Goal: Task Accomplishment & Management: Complete application form

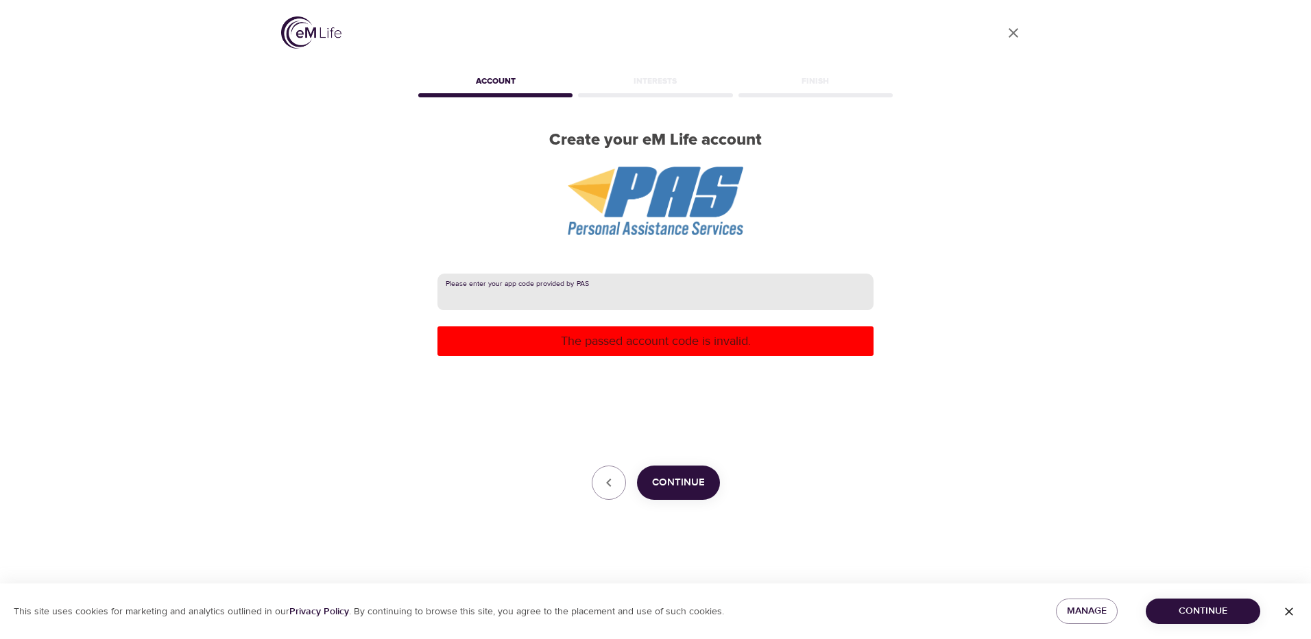
click at [570, 294] on input "text" at bounding box center [655, 292] width 436 height 37
type input "[PERSON_NAME]"
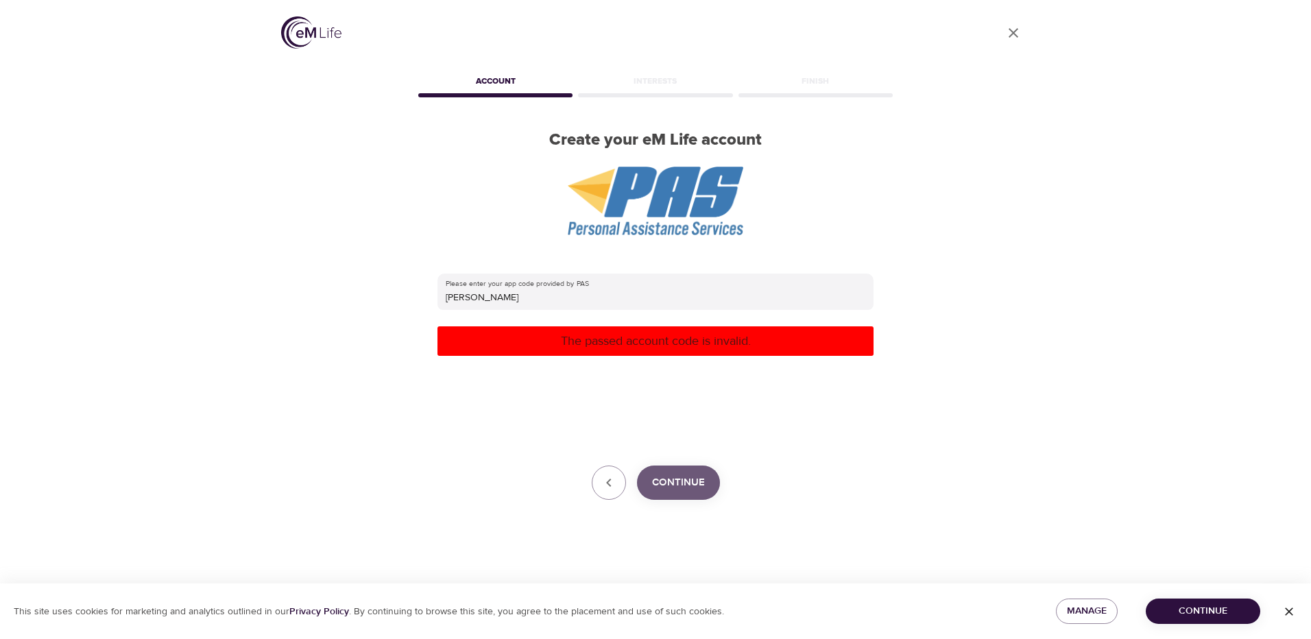
click at [687, 483] on span "Continue" at bounding box center [678, 483] width 53 height 18
click at [668, 479] on span "Continue" at bounding box center [678, 483] width 53 height 18
click at [1219, 604] on span "Continue" at bounding box center [1202, 611] width 93 height 17
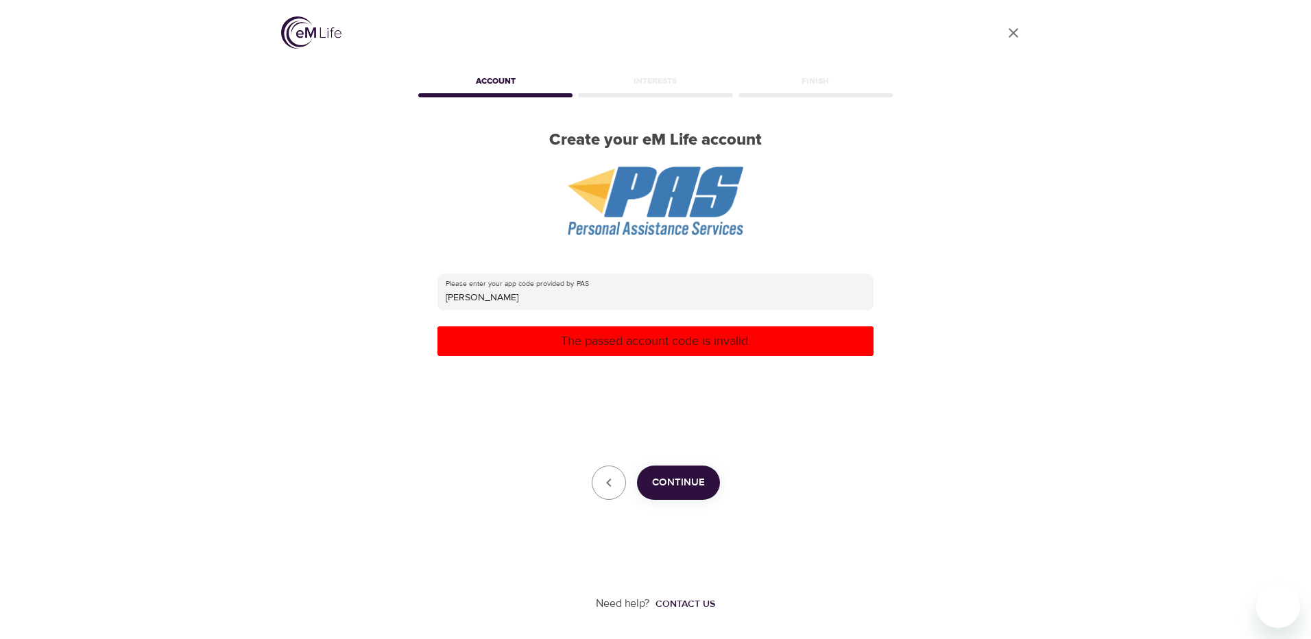
click at [646, 345] on p "The passed account code is invalid." at bounding box center [655, 341] width 425 height 19
click at [679, 481] on span "Continue" at bounding box center [678, 483] width 53 height 18
click at [683, 483] on span "Continue" at bounding box center [678, 483] width 53 height 18
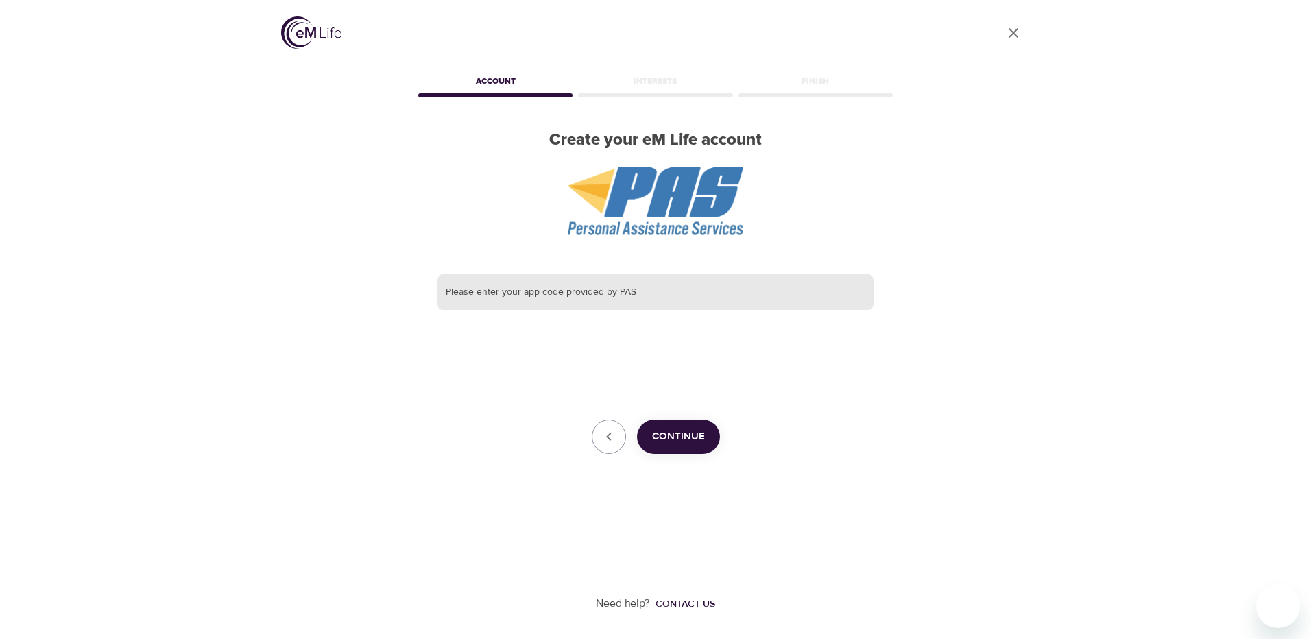
click at [551, 278] on input "text" at bounding box center [655, 292] width 436 height 37
type input "[PERSON_NAME]"
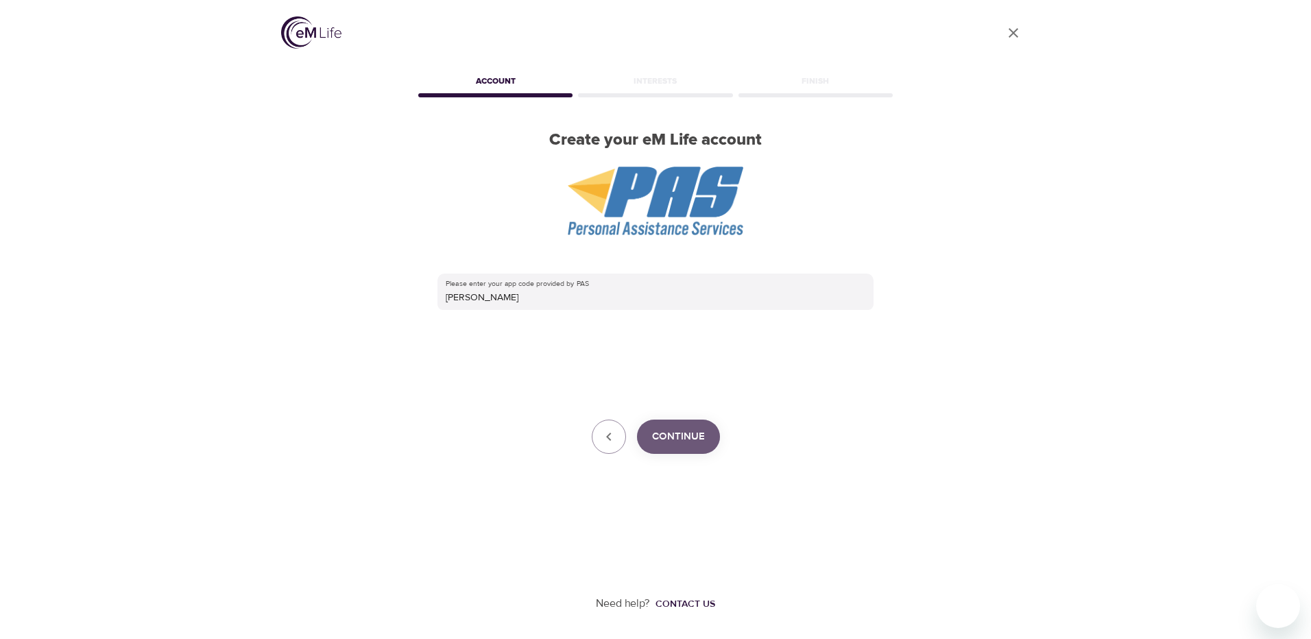
click at [675, 430] on span "Continue" at bounding box center [678, 437] width 53 height 18
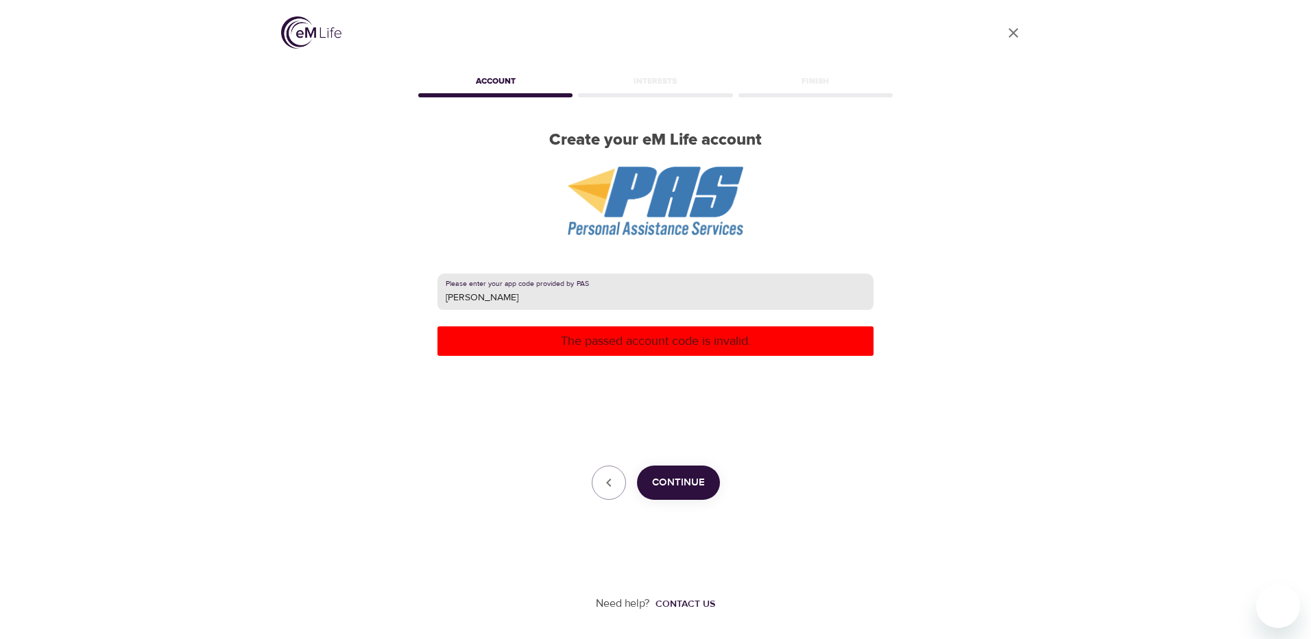
drag, startPoint x: 498, startPoint y: 290, endPoint x: 345, endPoint y: 276, distance: 153.5
click at [345, 276] on div "User Profile Account Interests Finish Create your eM Life account Please enter …" at bounding box center [655, 319] width 781 height 639
